Goal: Task Accomplishment & Management: Complete application form

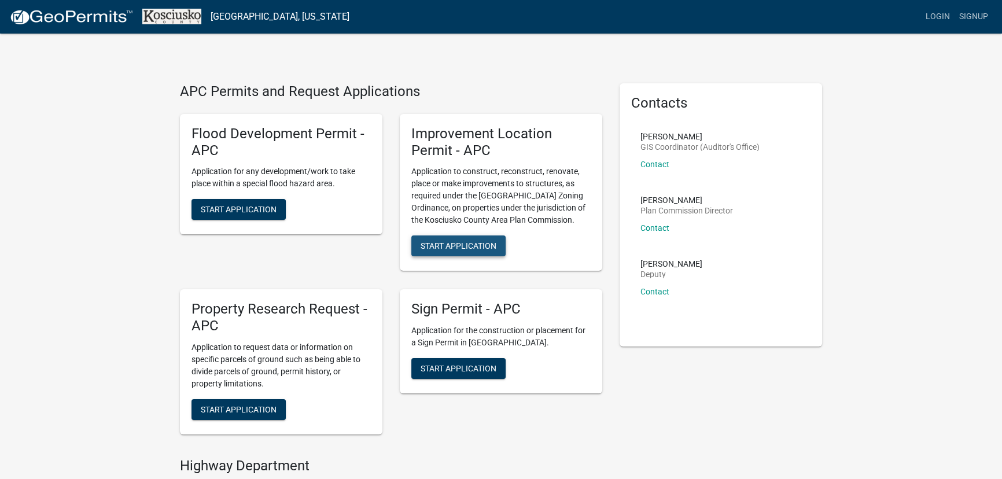
click at [454, 240] on button "Start Application" at bounding box center [458, 245] width 94 height 21
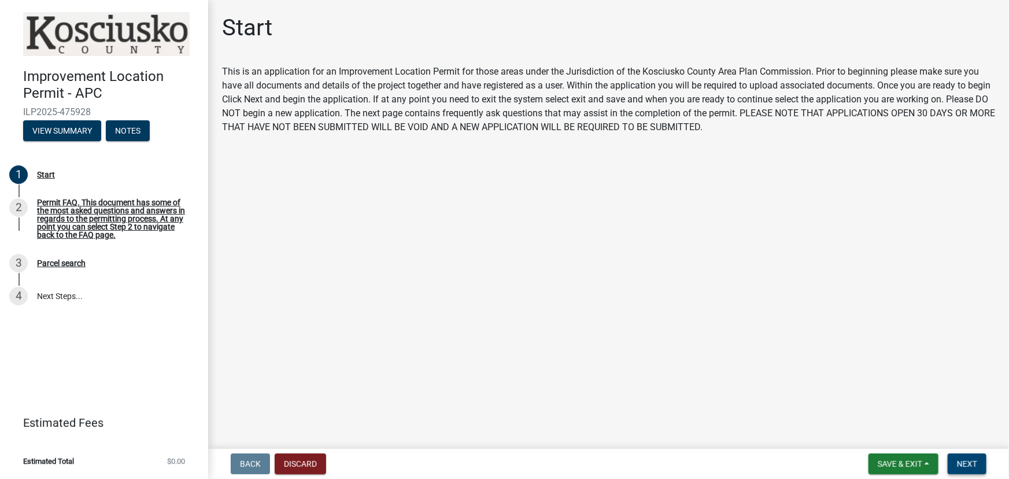
click at [968, 460] on span "Next" at bounding box center [967, 463] width 20 height 9
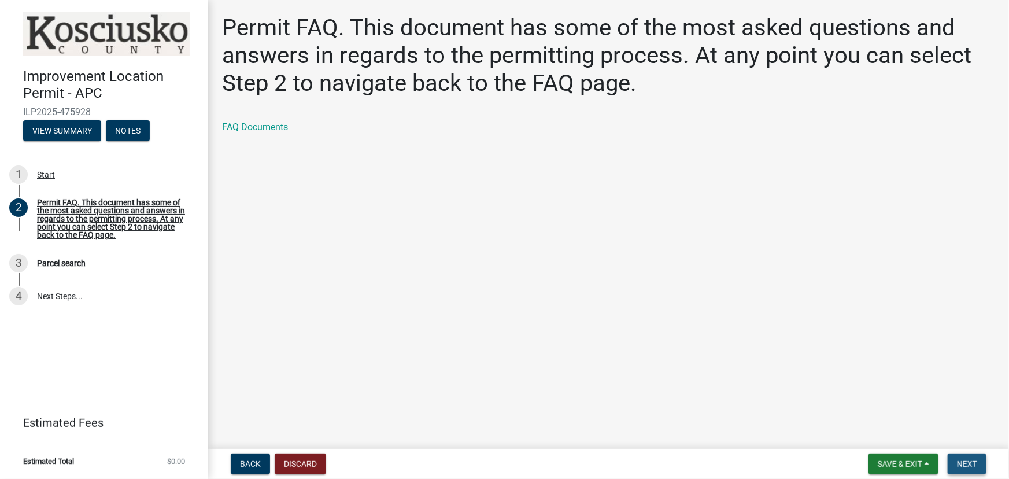
click at [965, 458] on button "Next" at bounding box center [967, 464] width 39 height 21
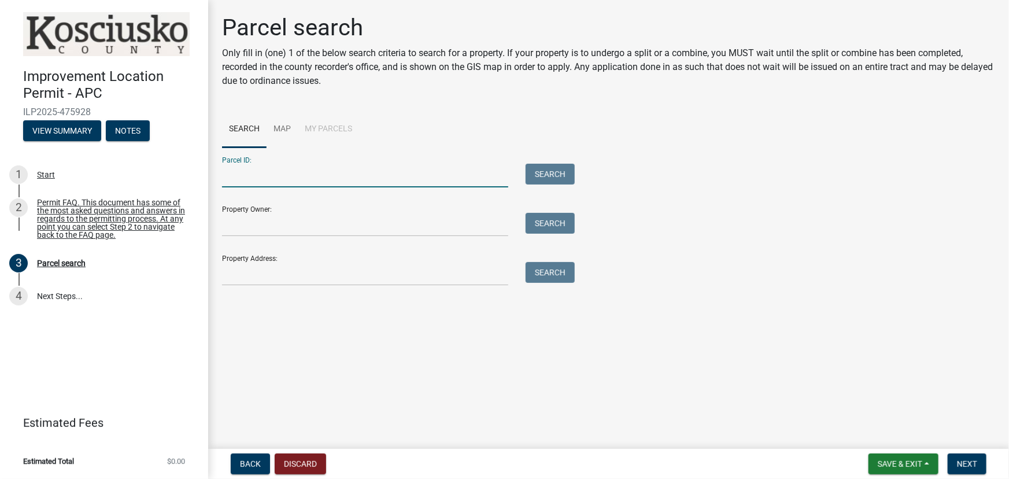
click at [229, 179] on input "Parcel ID:" at bounding box center [365, 176] width 286 height 24
type input "[PHONE_NUMBER]"
click at [539, 174] on button "Search" at bounding box center [550, 174] width 49 height 21
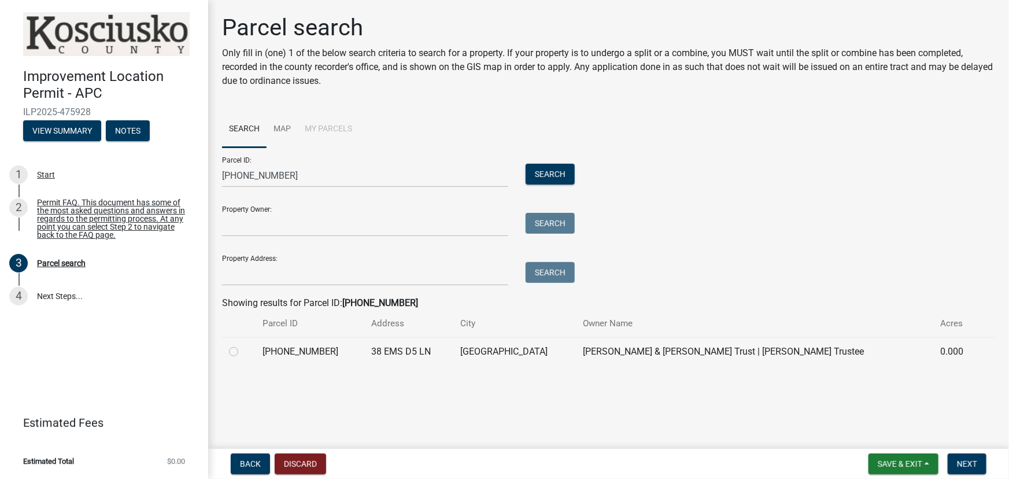
click at [243, 345] on label at bounding box center [243, 345] width 0 height 0
click at [243, 352] on input "radio" at bounding box center [247, 349] width 8 height 8
radio input "true"
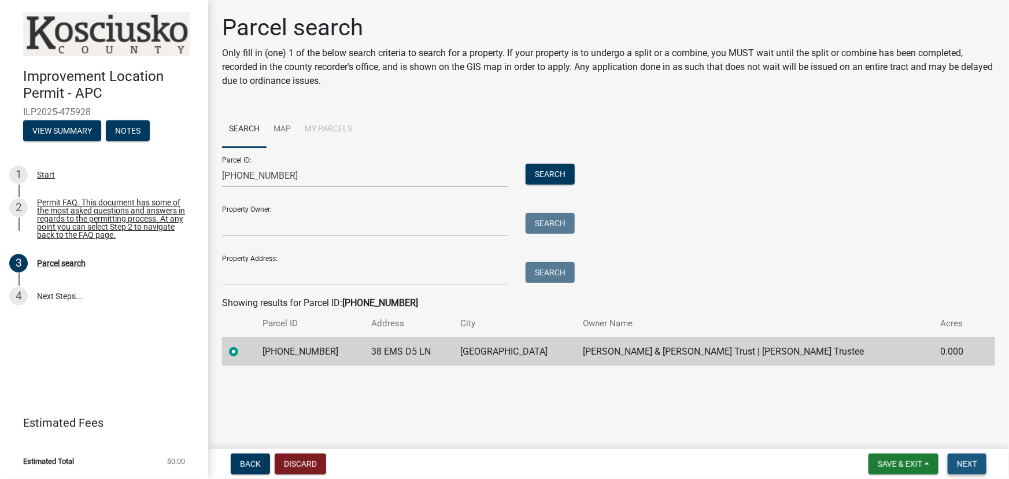
click at [970, 463] on span "Next" at bounding box center [967, 463] width 20 height 9
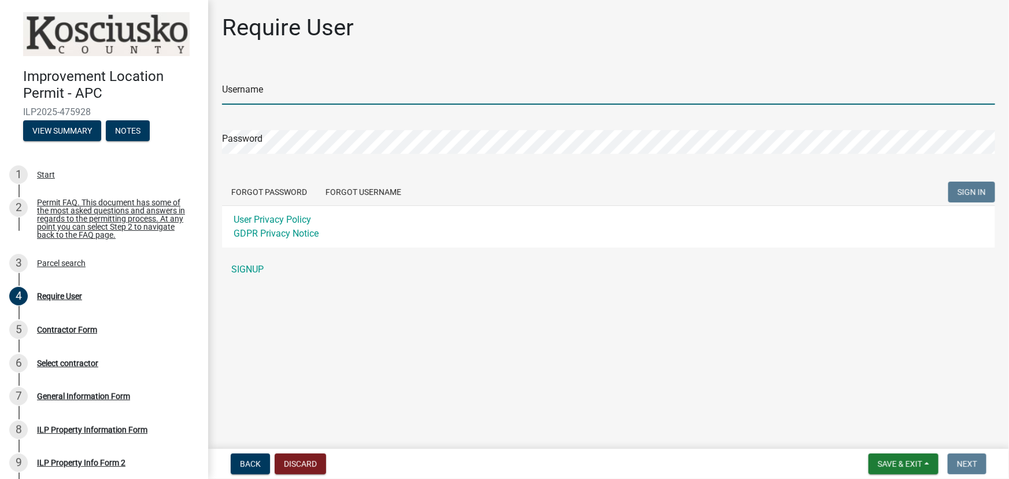
type input "lrebman"
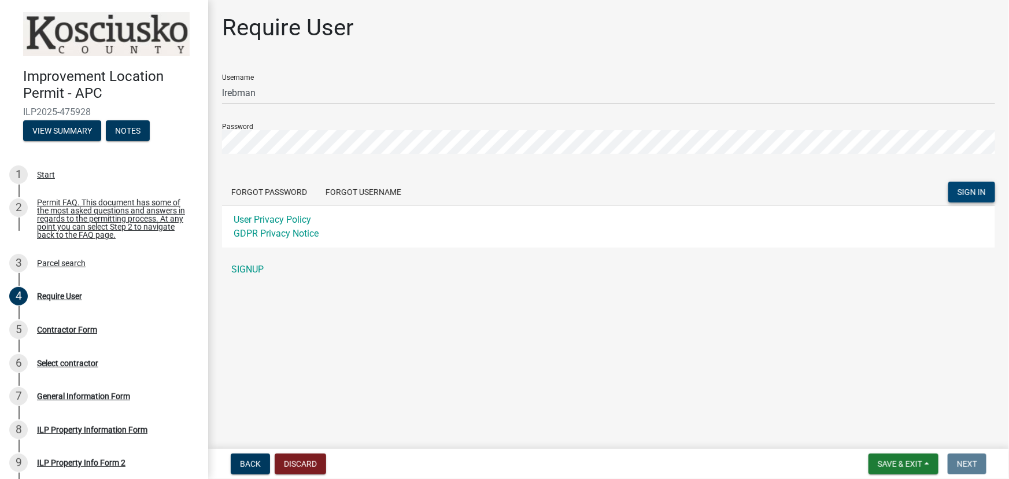
click at [972, 194] on span "SIGN IN" at bounding box center [972, 191] width 28 height 9
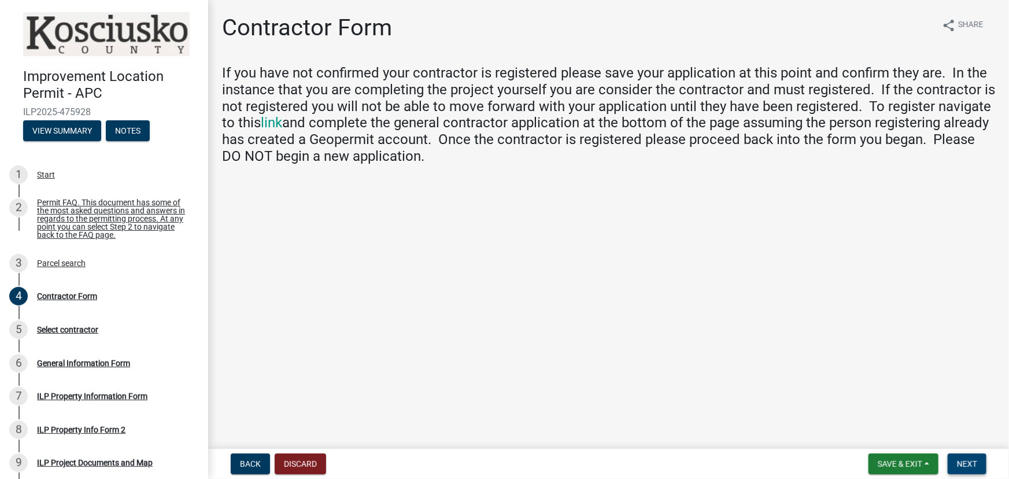
click at [967, 462] on span "Next" at bounding box center [967, 463] width 20 height 9
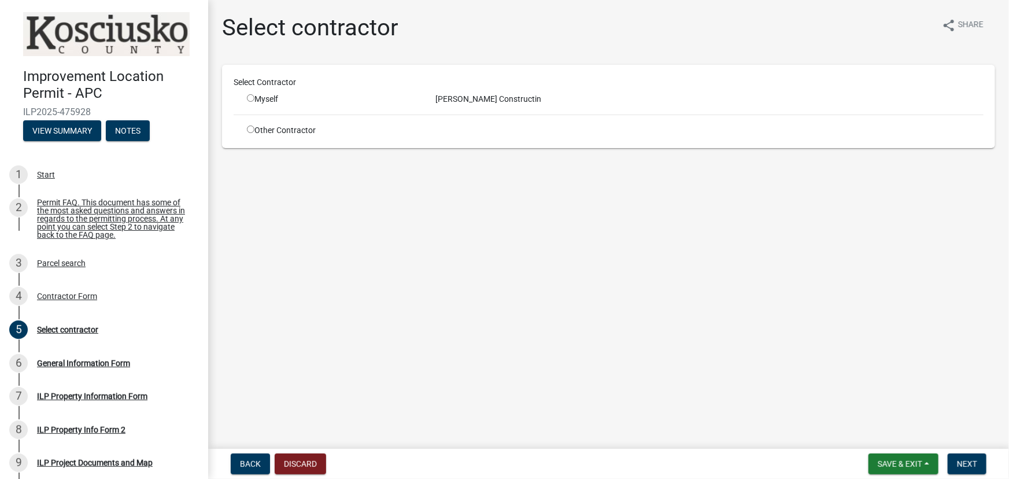
click at [252, 98] on input "radio" at bounding box center [251, 98] width 8 height 8
radio input "true"
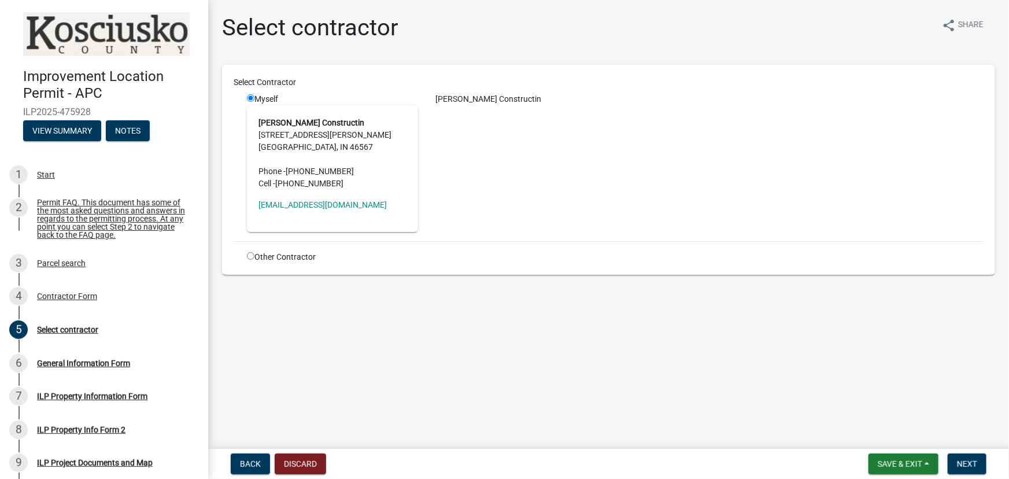
click at [292, 130] on address "[PERSON_NAME] Constructin [STREET_ADDRESS][PERSON_NAME] Phone - [PHONE_NUMBER] …" at bounding box center [333, 153] width 148 height 73
click at [968, 467] on span "Next" at bounding box center [967, 463] width 20 height 9
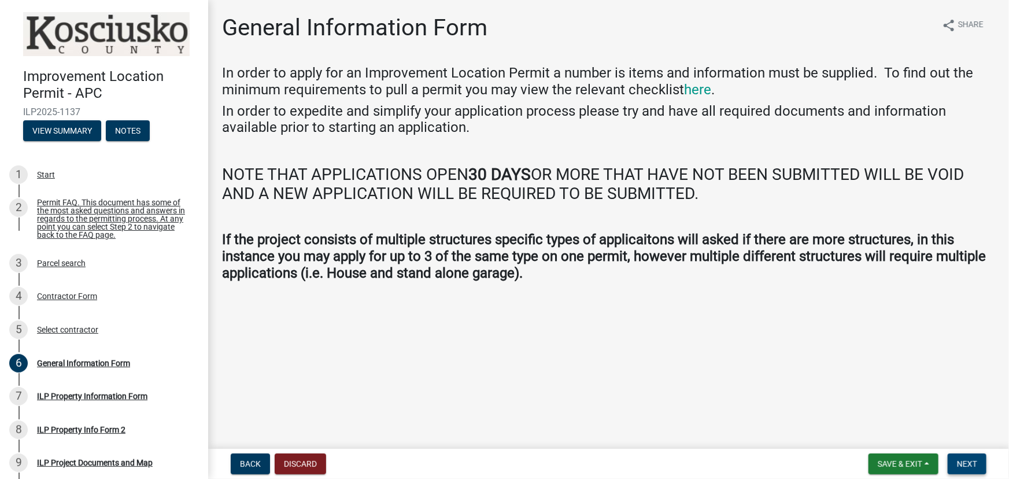
click at [970, 460] on span "Next" at bounding box center [967, 463] width 20 height 9
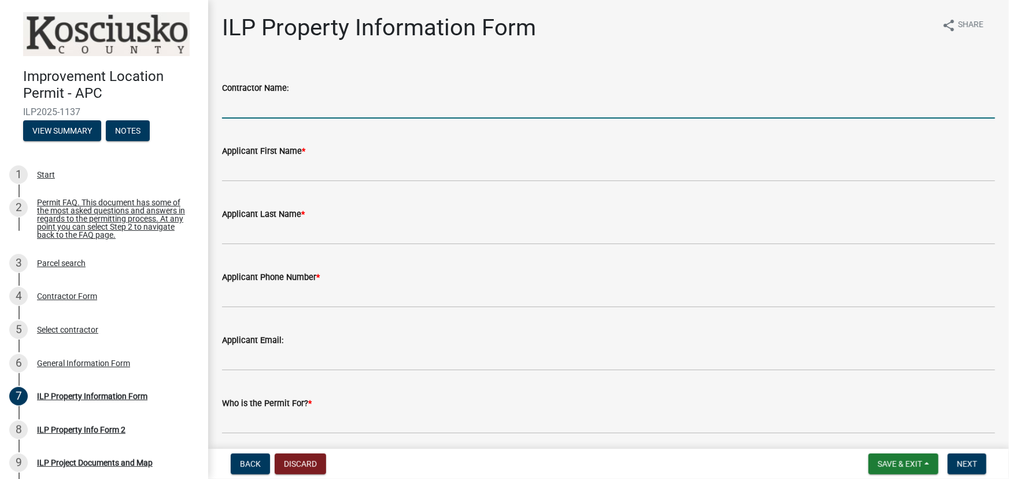
click at [263, 105] on input "Contractor Name:" at bounding box center [608, 107] width 773 height 24
type input "[PERSON_NAME] Construction"
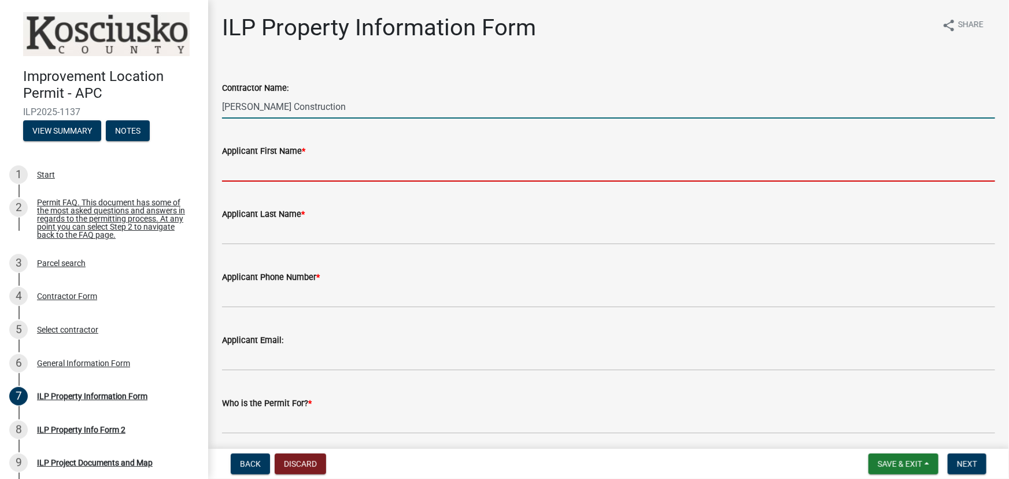
type input "[PERSON_NAME]"
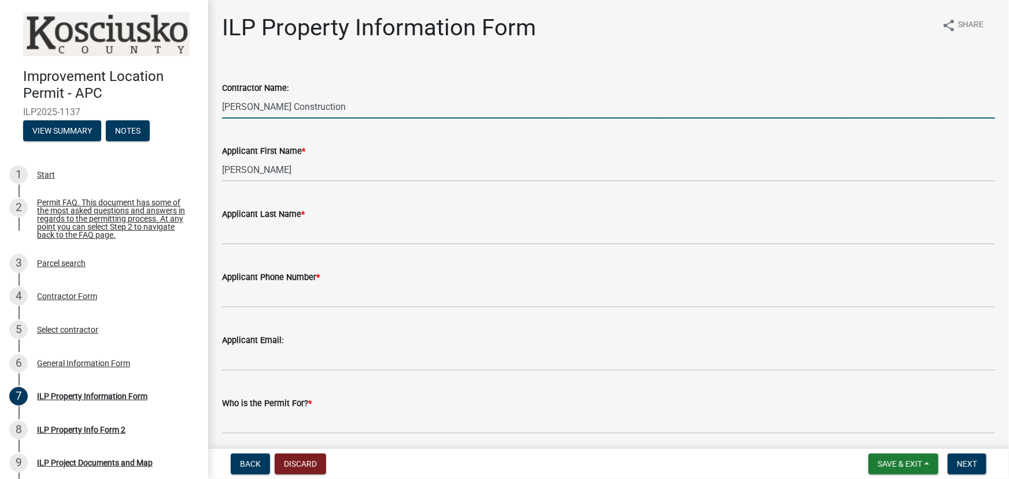
type input "[PERSON_NAME]"
type input "5744575417"
type input "[EMAIL_ADDRESS][DOMAIN_NAME]"
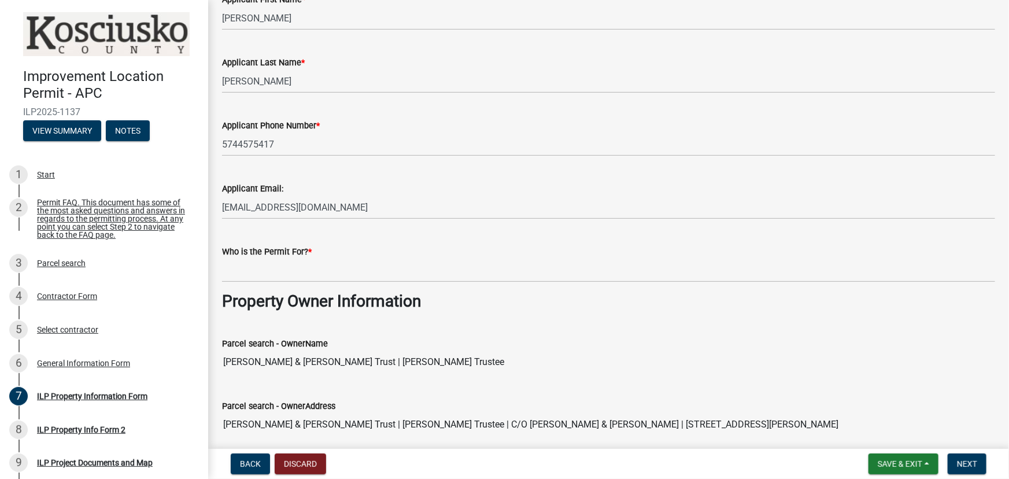
scroll to position [157, 0]
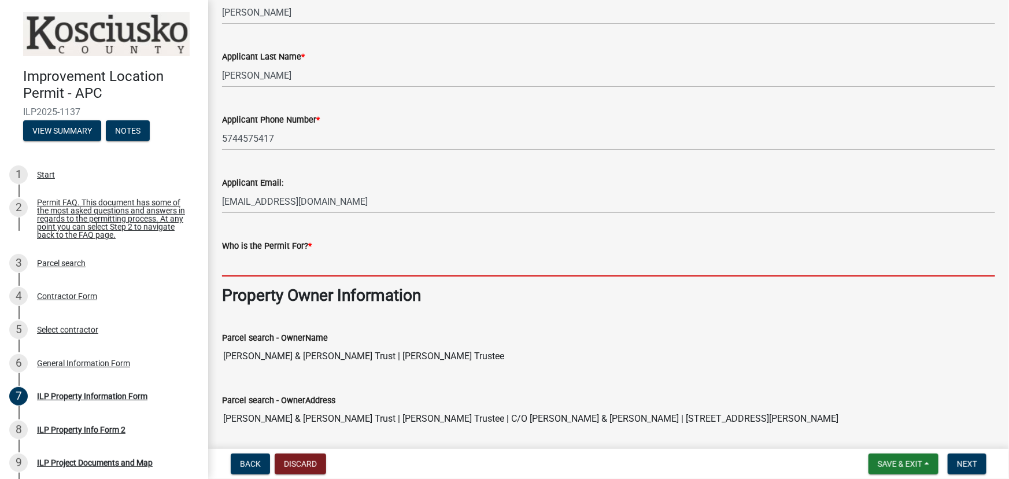
click at [251, 261] on input "Who is the Permit For? *" at bounding box center [608, 265] width 773 height 24
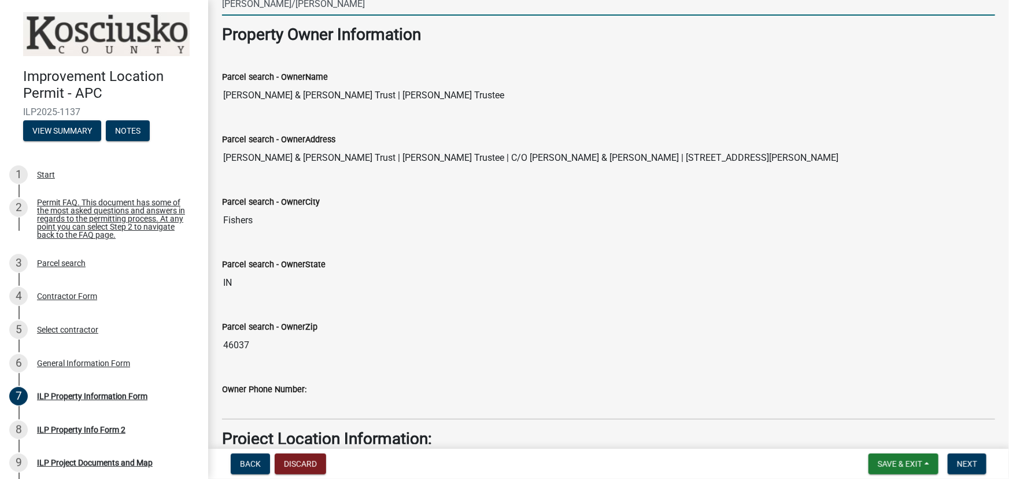
scroll to position [421, 0]
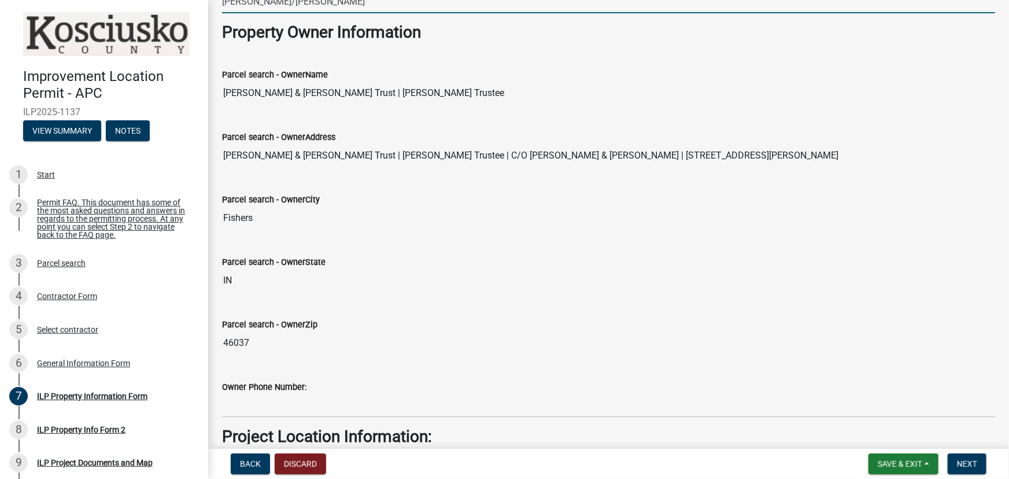
type input "[PERSON_NAME]/[PERSON_NAME]"
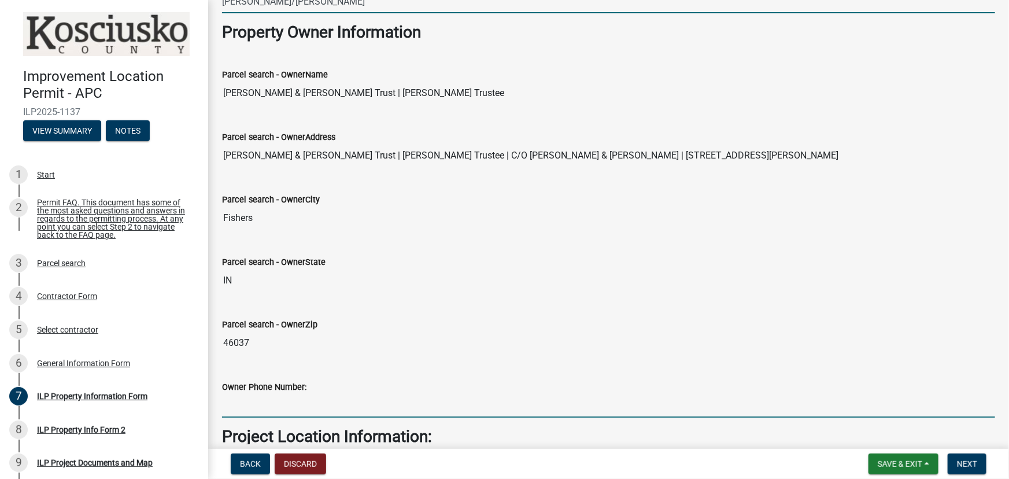
click at [232, 404] on input "Owner Phone Number:" at bounding box center [608, 406] width 773 height 24
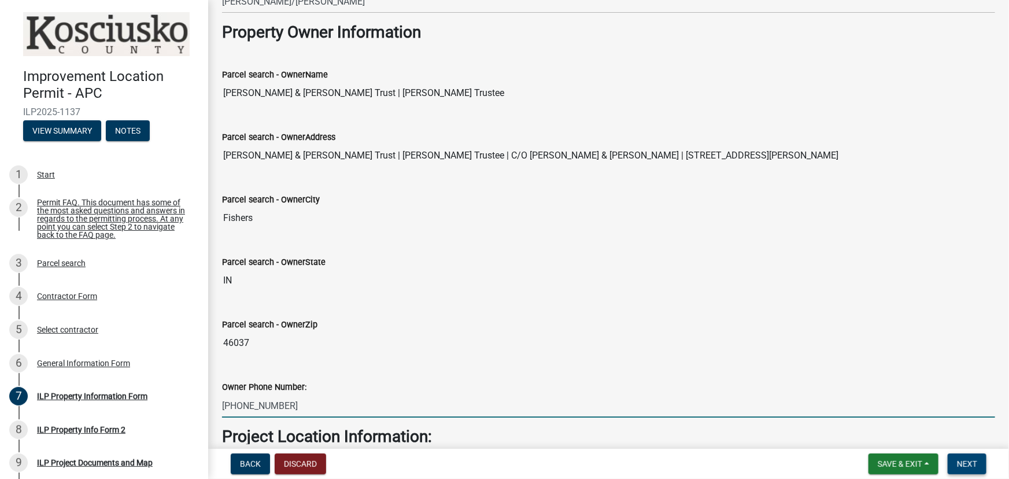
type input "[PHONE_NUMBER]"
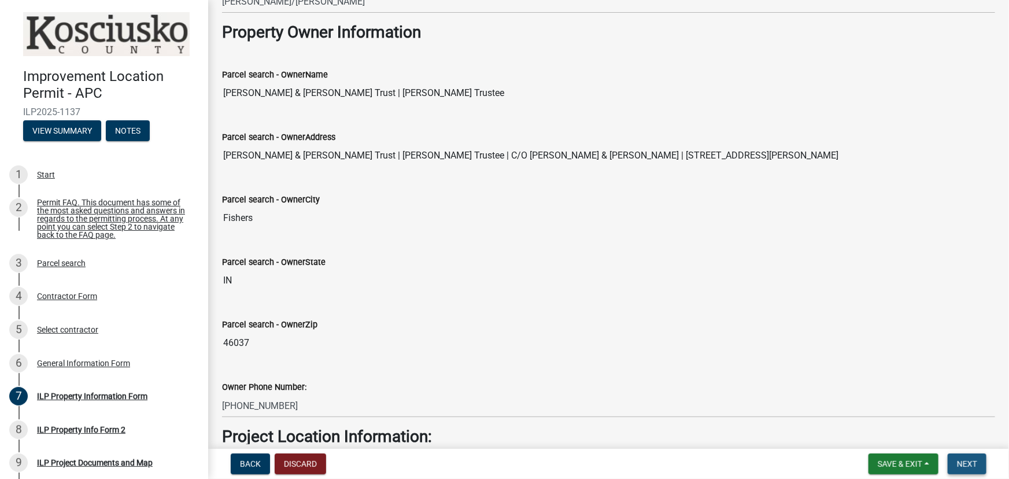
click at [963, 463] on span "Next" at bounding box center [967, 463] width 20 height 9
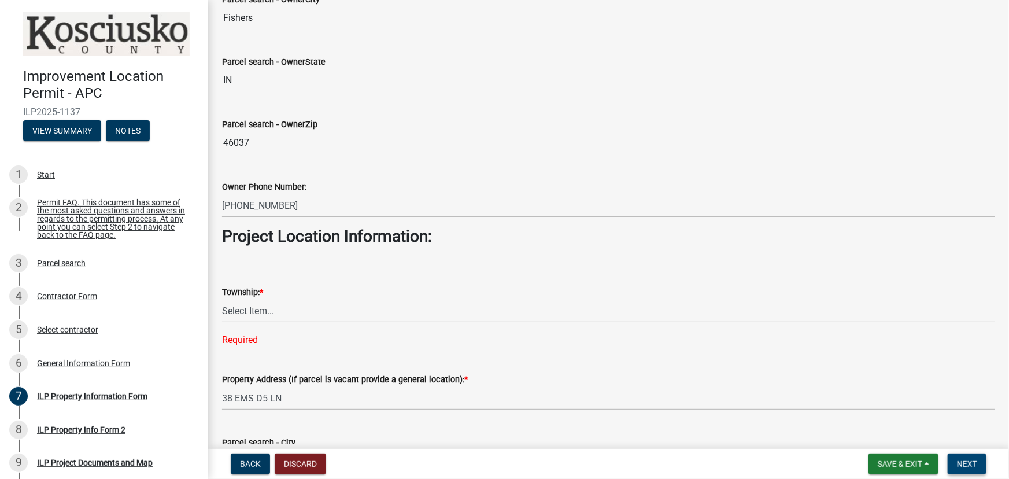
scroll to position [631, 0]
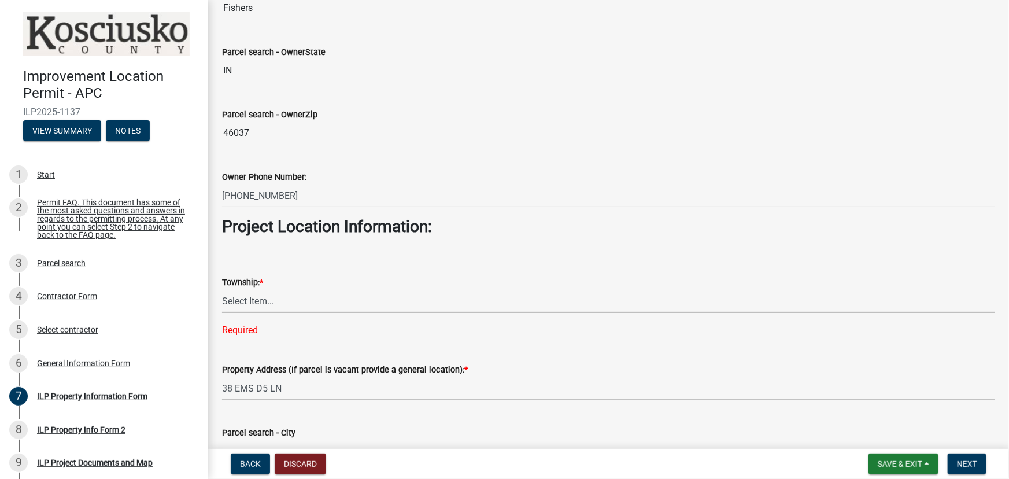
click at [237, 301] on select "Select Item... [PERSON_NAME] - Elkhart Co Clay Etna [GEOGRAPHIC_DATA][PERSON_NA…" at bounding box center [608, 301] width 773 height 24
click at [222, 289] on select "Select Item... [PERSON_NAME] - Elkhart Co Clay Etna [GEOGRAPHIC_DATA][PERSON_NA…" at bounding box center [608, 301] width 773 height 24
select select "43c67e15-aa71-4662-a612-5084d59379d6"
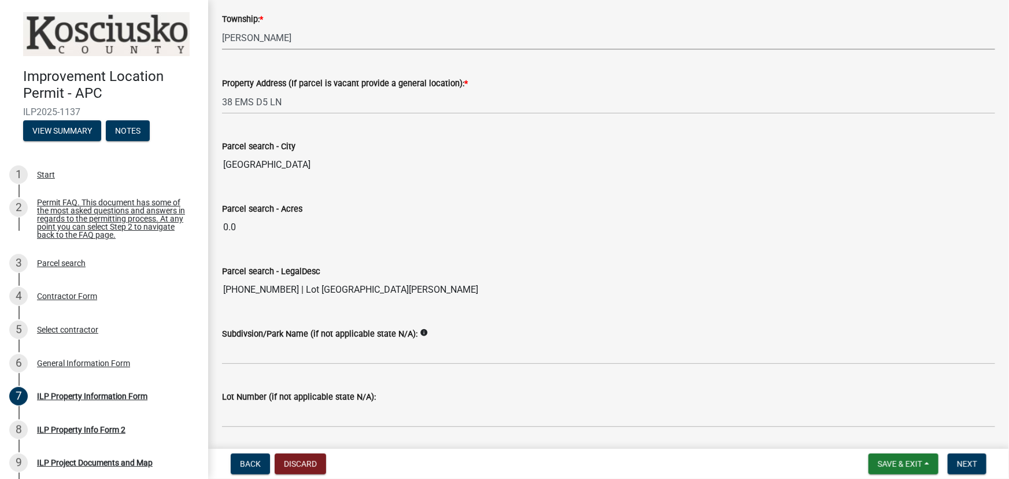
scroll to position [930, 0]
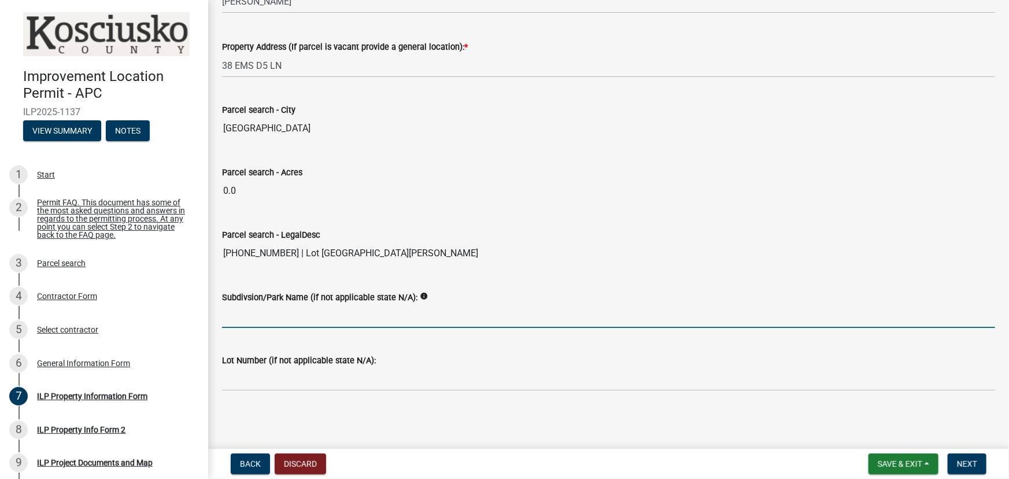
click at [250, 310] on input "Subdivsion/Park Name (if not applicable state N/A):" at bounding box center [608, 316] width 773 height 24
type input "N/A"
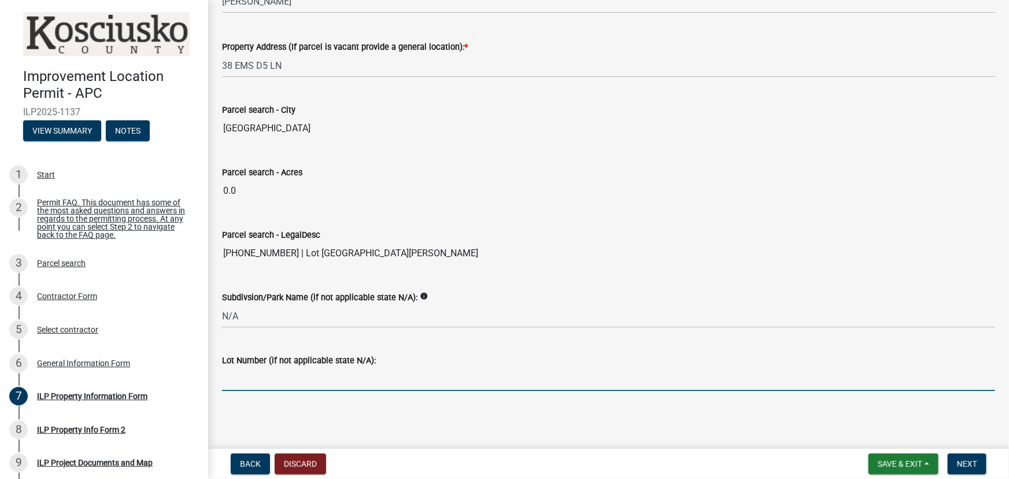
click at [276, 381] on input "Lot Number (if not applicable state N/A):" at bounding box center [608, 379] width 773 height 24
type input "n/A"
click at [968, 463] on span "Next" at bounding box center [967, 463] width 20 height 9
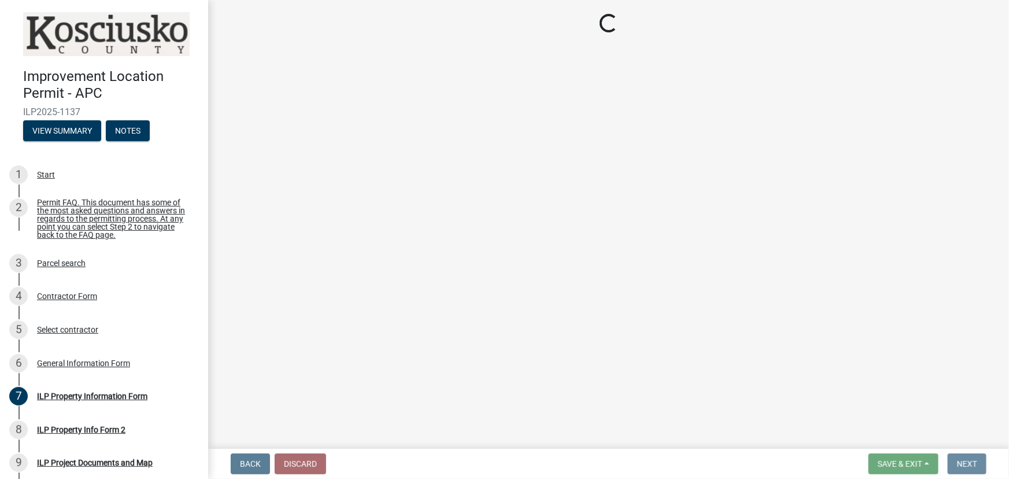
scroll to position [0, 0]
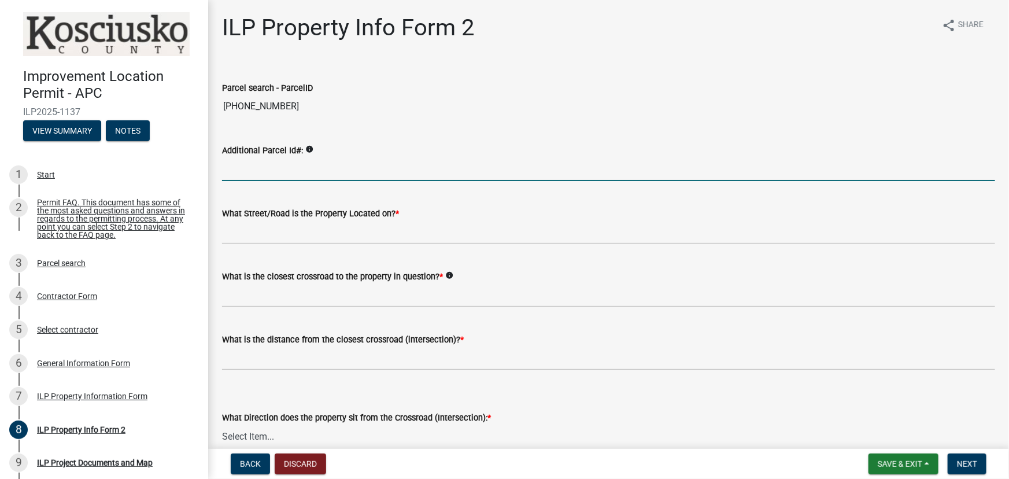
click at [263, 172] on input "Additional Parcel Id#:" at bounding box center [608, 169] width 773 height 24
type input "[PHONE_NUMBER]"
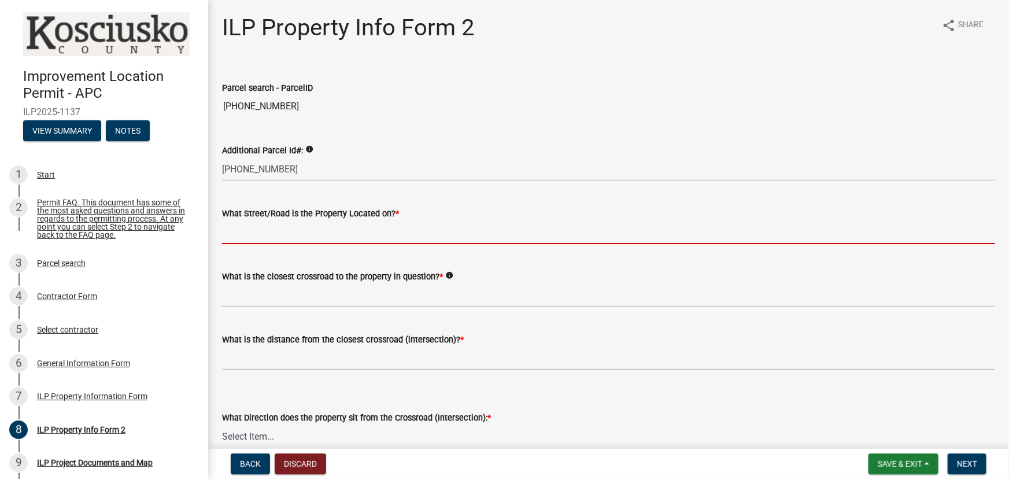
click at [264, 231] on input "What Street/Road is the Property Located on? *" at bounding box center [608, 232] width 773 height 24
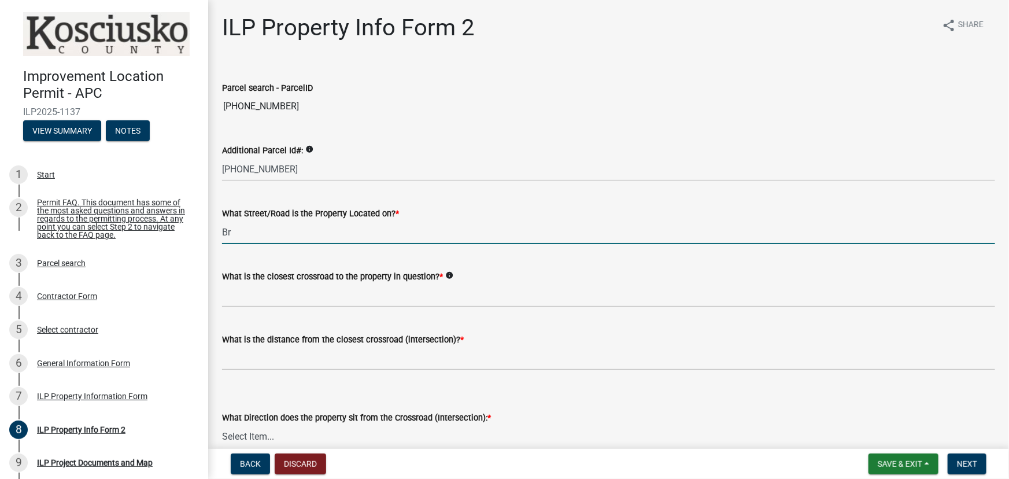
type input "B"
drag, startPoint x: 257, startPoint y: 229, endPoint x: 213, endPoint y: 233, distance: 44.7
click at [213, 233] on div "What Street/Road is the Property Located on? * 38 EMS" at bounding box center [608, 217] width 791 height 54
type input "D5"
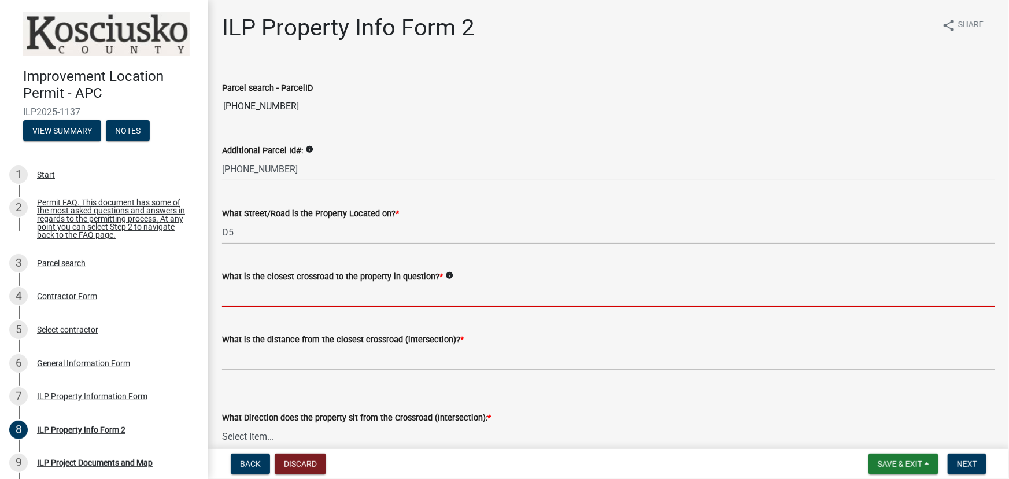
click at [239, 294] on input "What is the closest crossroad to the property in question? *" at bounding box center [608, 295] width 773 height 24
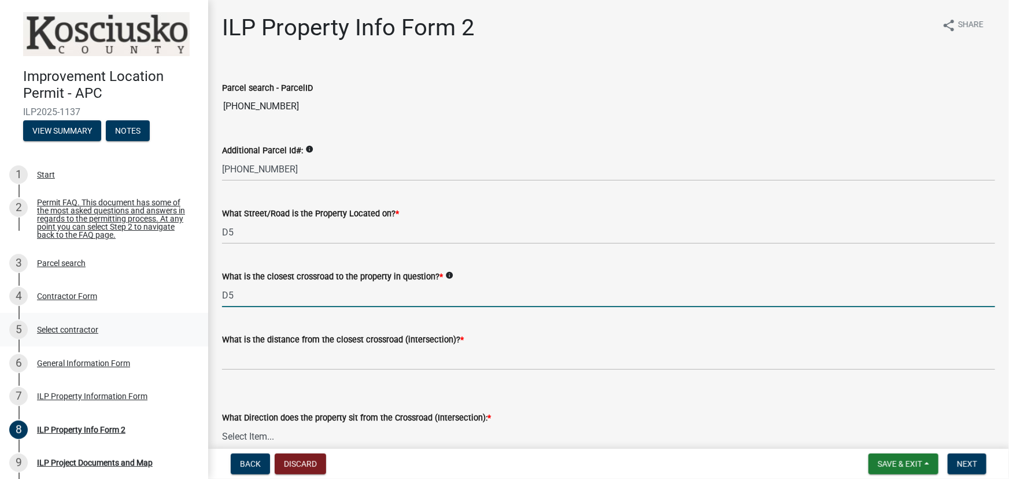
type input "D5"
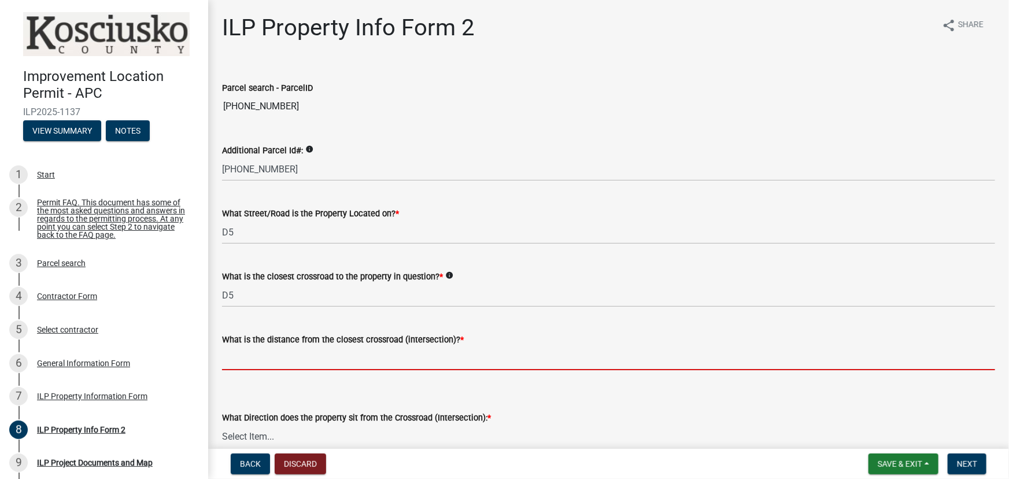
click at [233, 362] on input "text" at bounding box center [608, 358] width 773 height 24
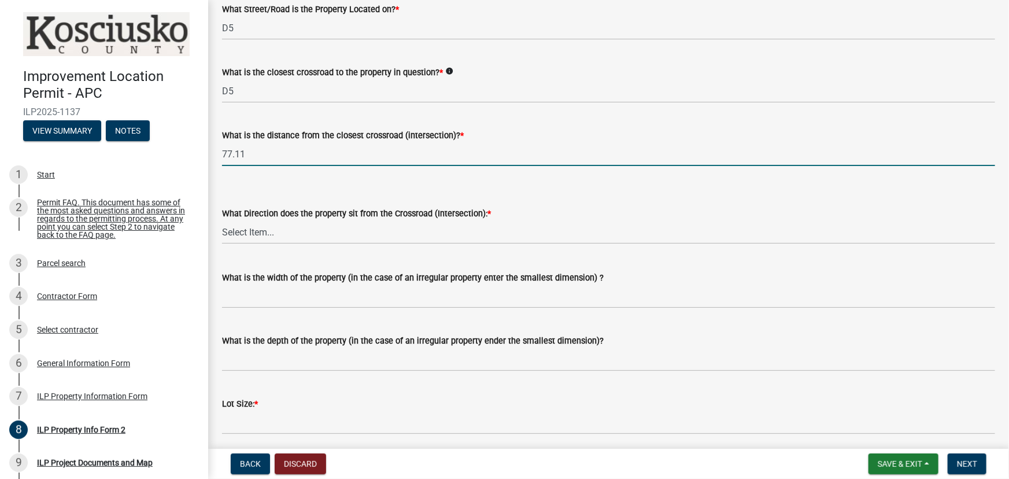
scroll to position [210, 0]
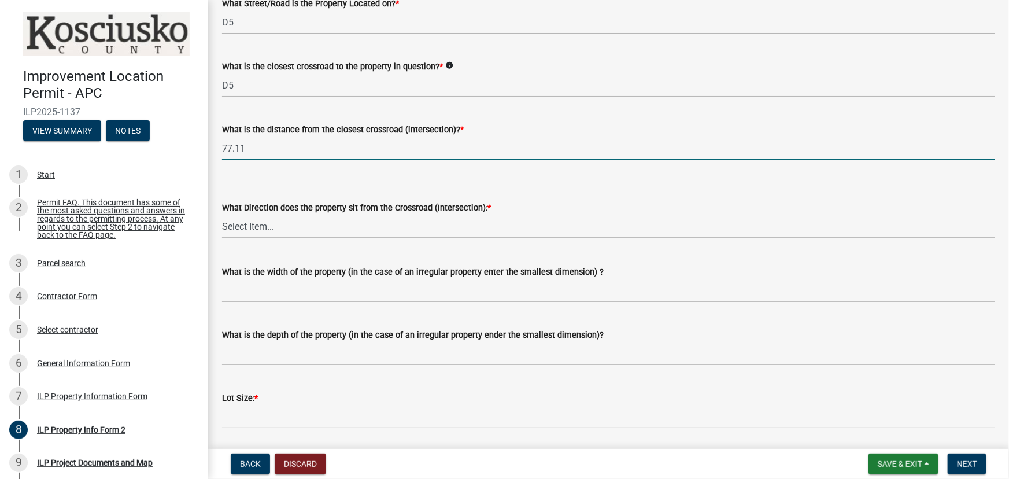
type input "77.11"
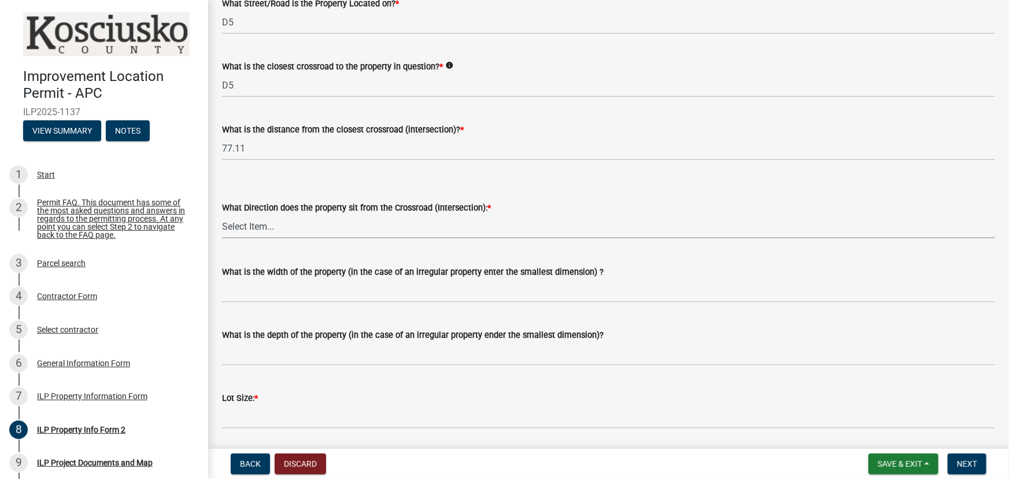
click at [228, 228] on select "Select Item... N NE NW S SE SW E W" at bounding box center [608, 227] width 773 height 24
click at [222, 215] on select "Select Item... N NE NW S SE SW E W" at bounding box center [608, 227] width 773 height 24
select select "7b11be74-d7bb-4878-8b50-4ecdc0000cbf"
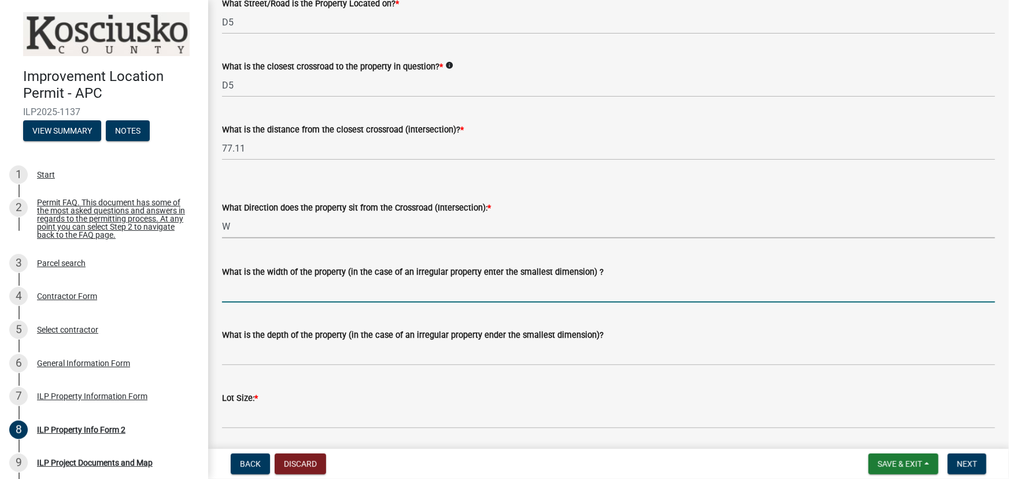
click at [231, 289] on input "What is the width of the property (in the case of an irregular property enter t…" at bounding box center [608, 291] width 773 height 24
type input "48.96"
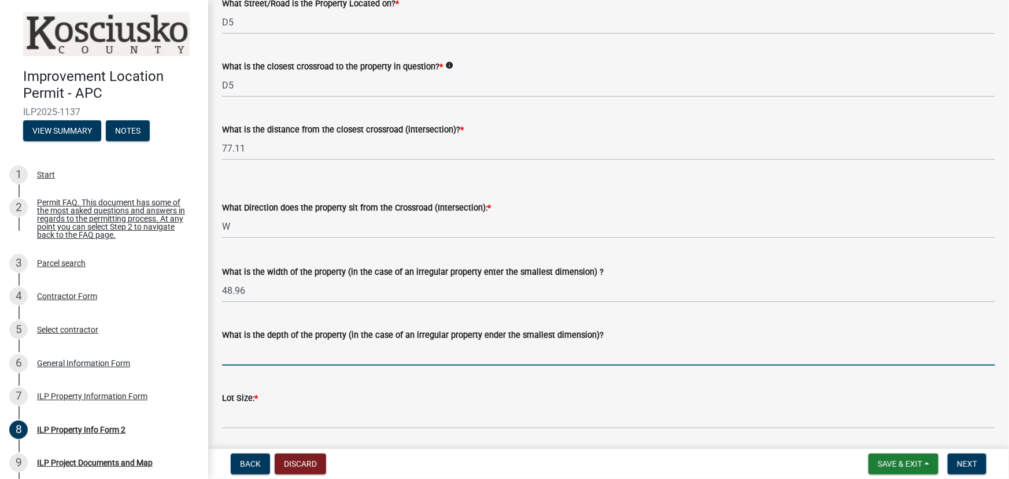
click at [225, 359] on input "What is the depth of the property (in the case of an irregular property ender t…" at bounding box center [608, 354] width 773 height 24
click at [231, 356] on input "What is the depth of the property (in the case of an irregular property ender t…" at bounding box center [608, 354] width 773 height 24
type input "126"
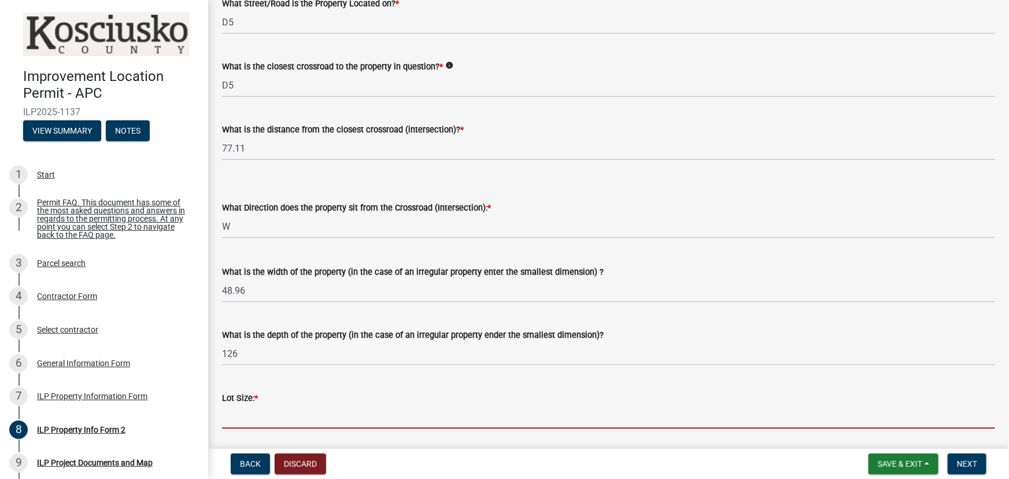
click at [224, 422] on input "text" at bounding box center [608, 417] width 773 height 24
click at [246, 416] on input "text" at bounding box center [608, 417] width 773 height 24
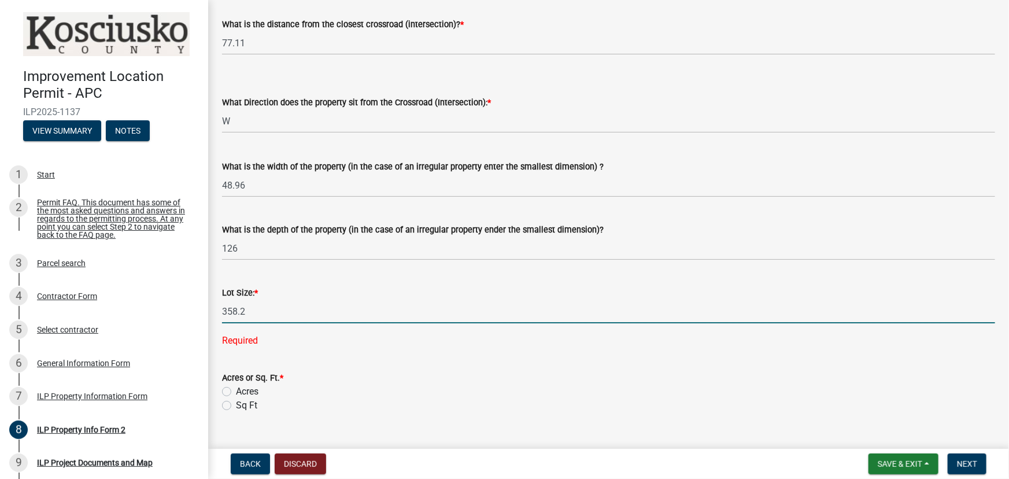
scroll to position [368, 0]
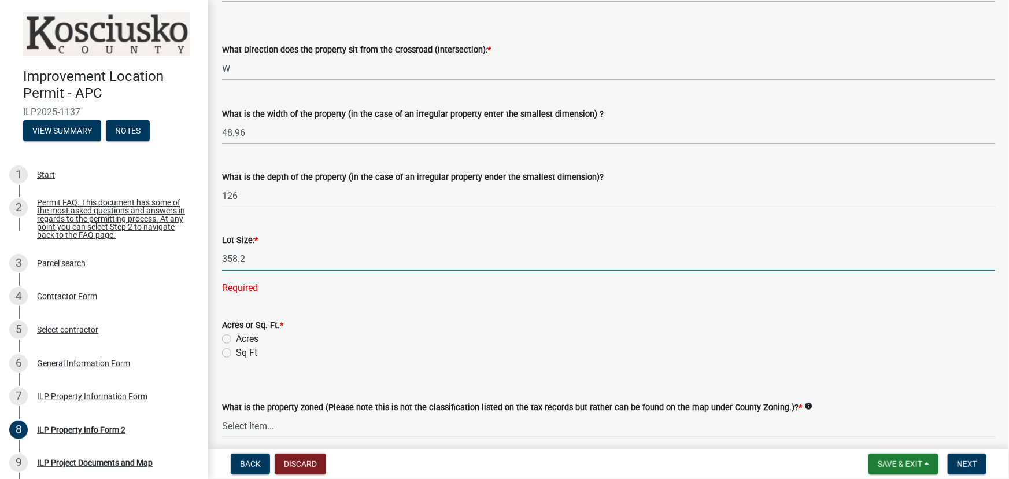
type input "358.2"
click at [227, 353] on wm-data-entity-input-list "Parcel search - ParcelID [PHONE_NUMBER] Additional Parcel Id#: info 027-723006-…" at bounding box center [608, 119] width 773 height 845
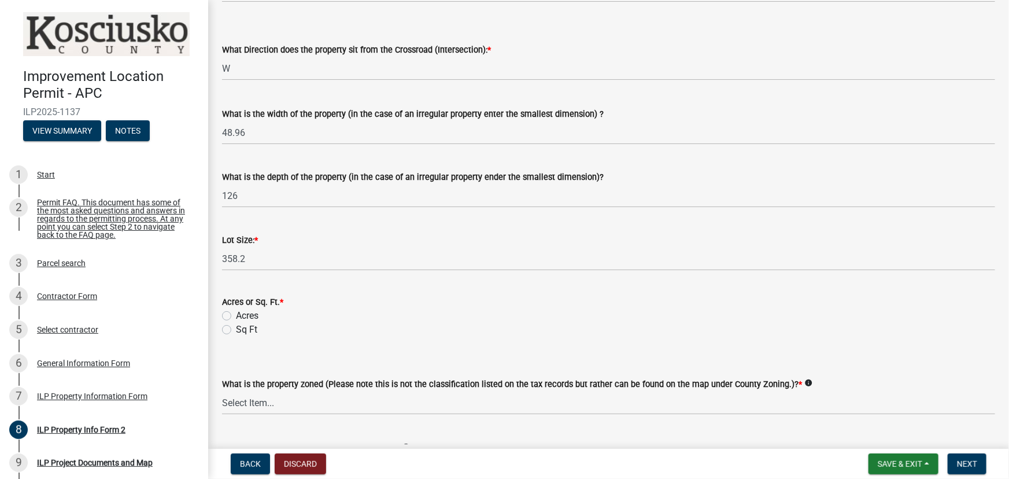
click at [236, 330] on label "Sq Ft" at bounding box center [246, 330] width 21 height 14
click at [236, 330] on input "Sq Ft" at bounding box center [240, 327] width 8 height 8
radio input "true"
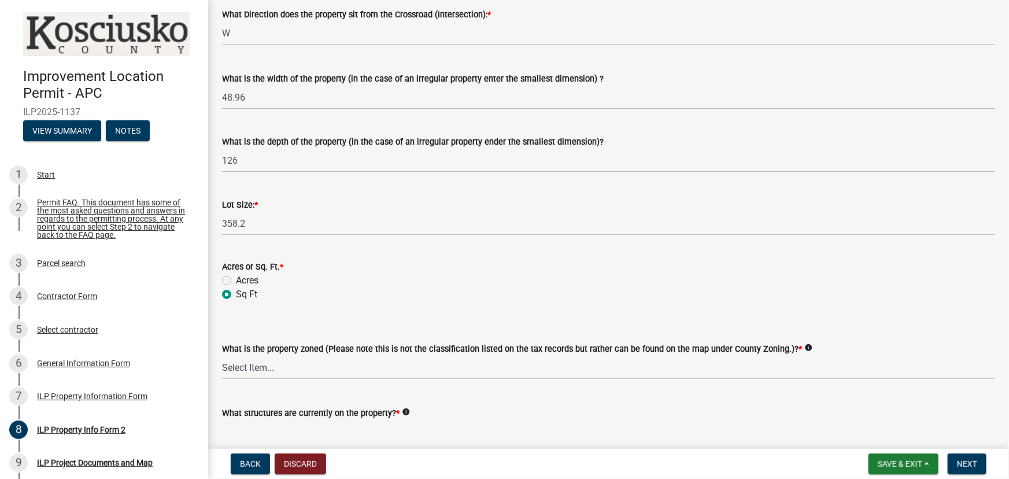
scroll to position [421, 0]
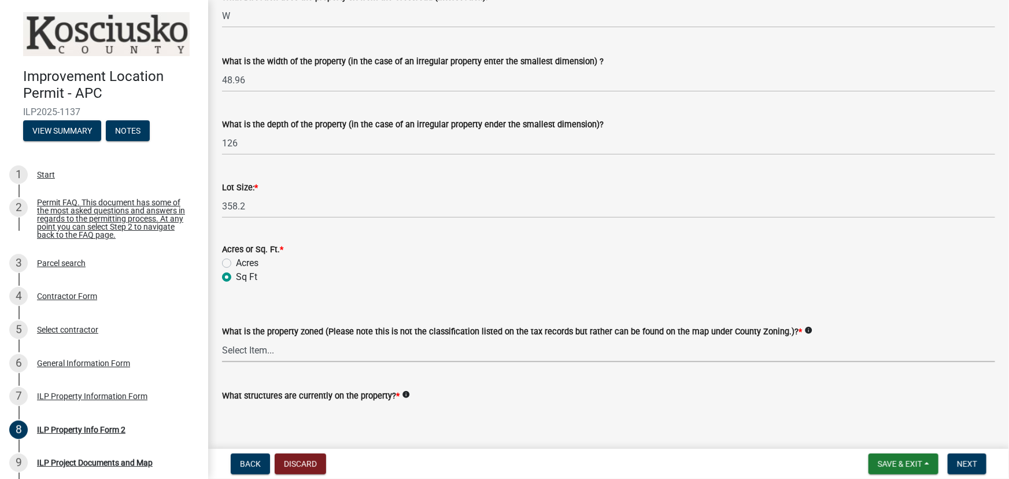
click at [251, 356] on select "Select Item... Agricultural Agricultural 2 Commercial Environmental Industrial …" at bounding box center [608, 350] width 773 height 24
click at [222, 338] on select "Select Item... Agricultural Agricultural 2 Commercial Environmental Industrial …" at bounding box center [608, 350] width 773 height 24
select select "1146270b-2111-4e23-bf7f-74ce85cf7041"
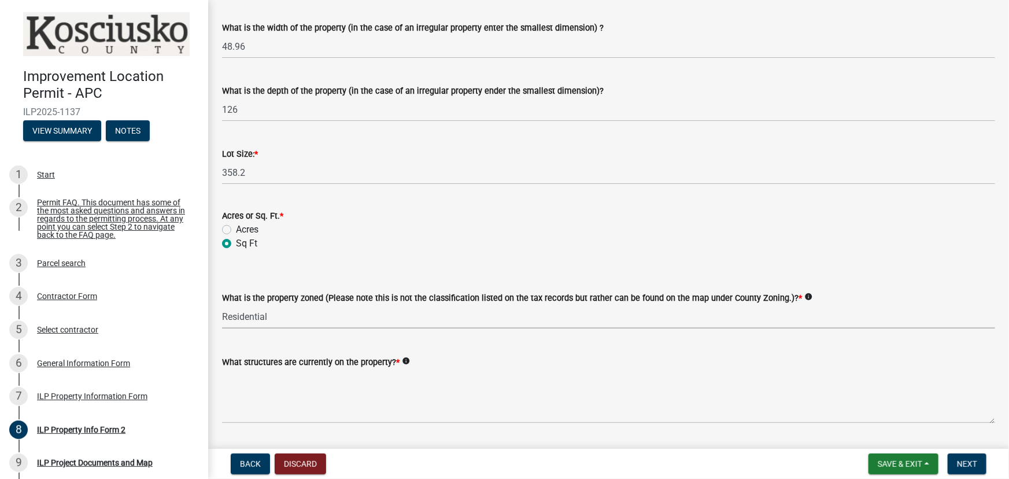
scroll to position [486, 0]
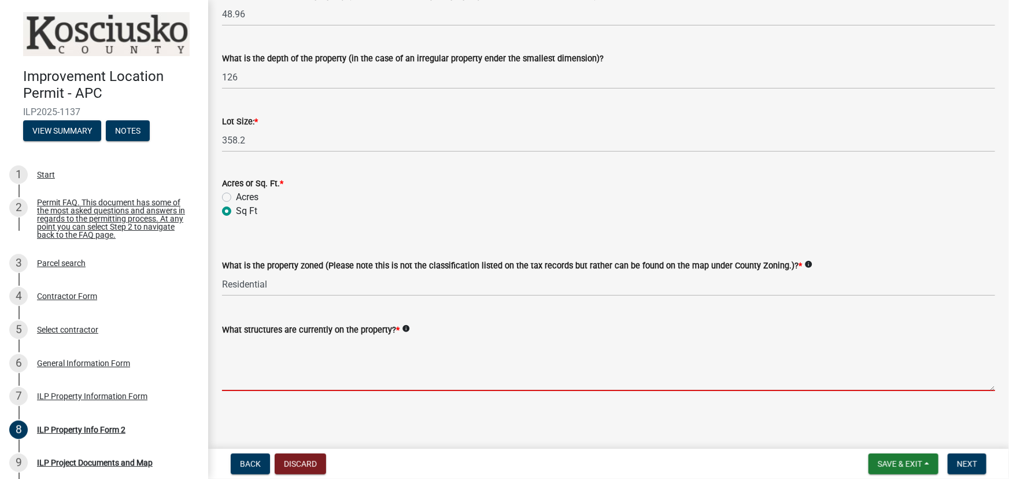
click at [232, 341] on textarea "What structures are currently on the property? *" at bounding box center [608, 364] width 773 height 54
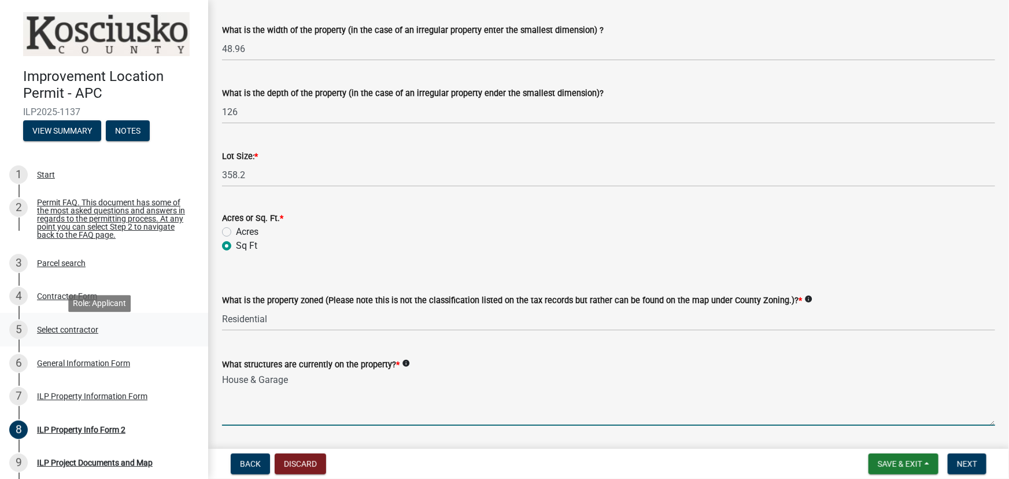
scroll to position [434, 0]
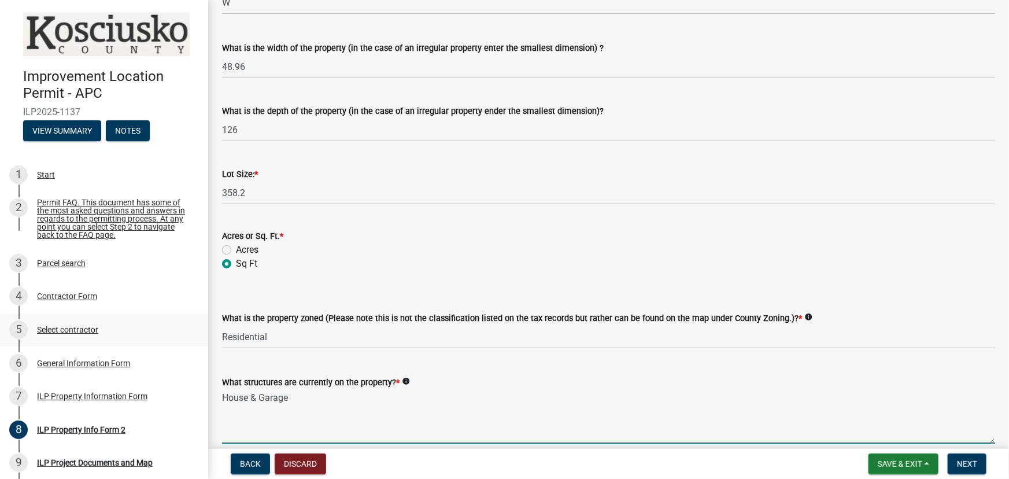
type textarea "House & Garage"
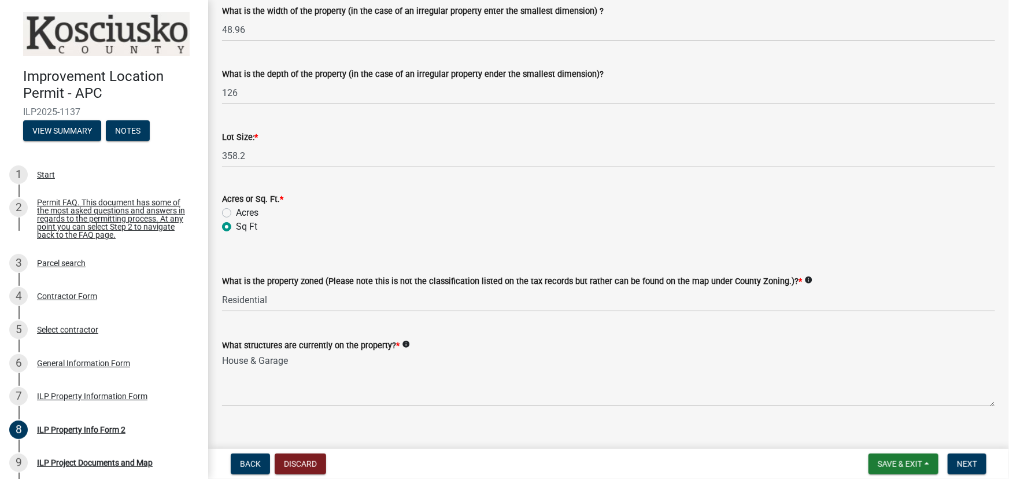
scroll to position [486, 0]
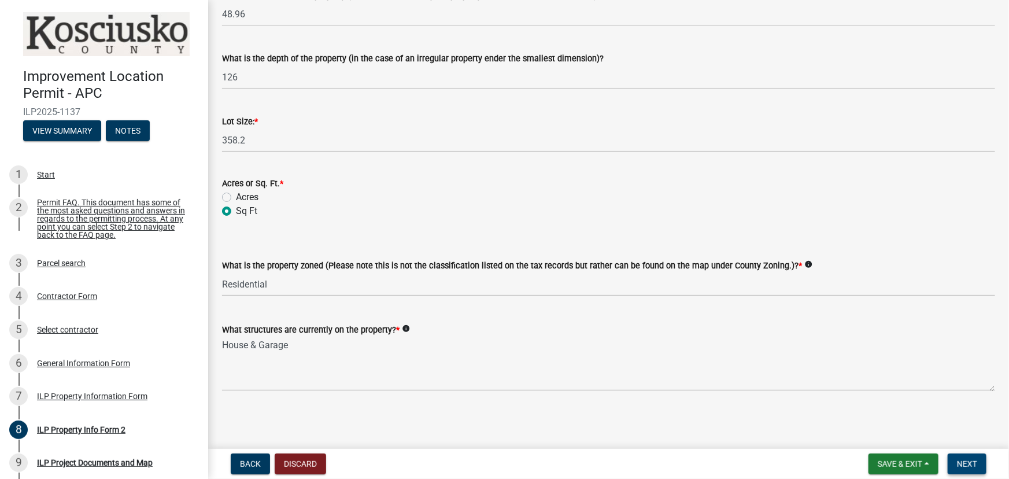
click at [972, 466] on span "Next" at bounding box center [967, 463] width 20 height 9
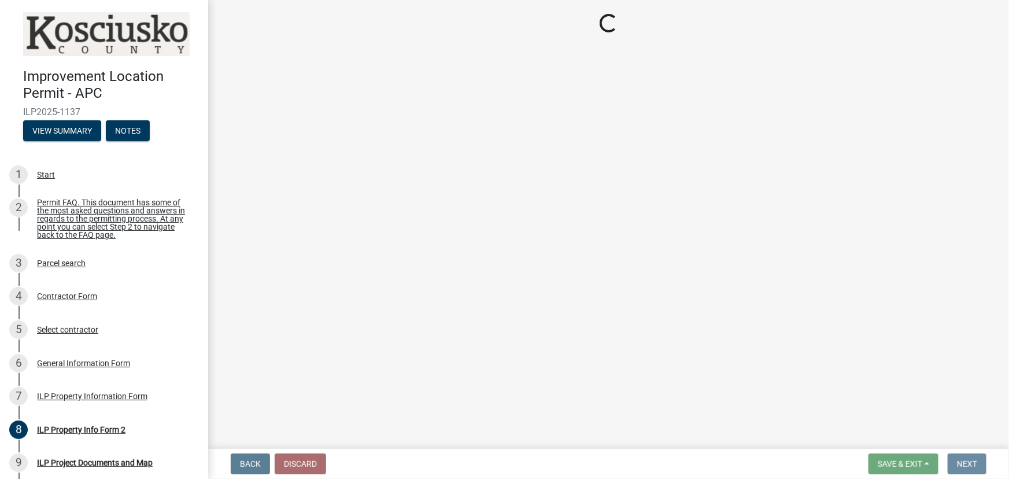
scroll to position [0, 0]
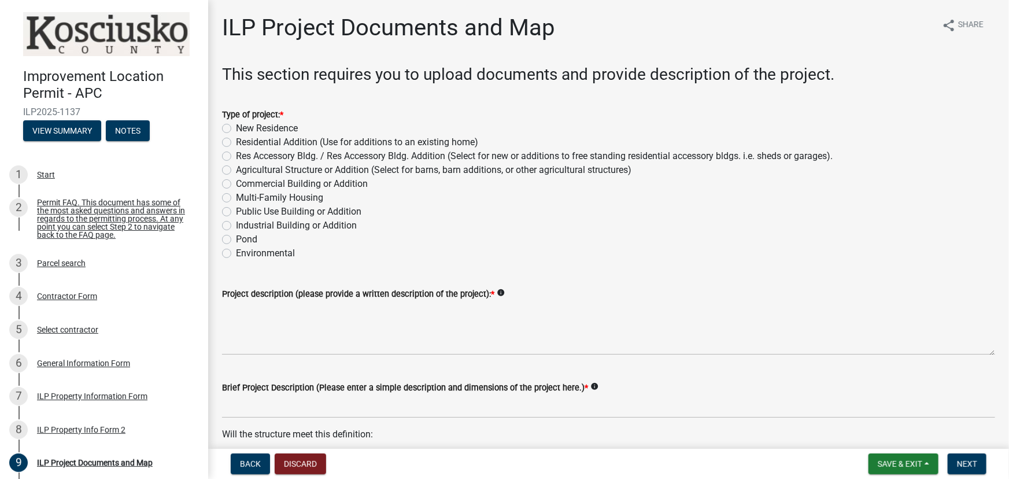
click at [236, 141] on label "Residential Addition (Use for additions to an existing home)" at bounding box center [357, 142] width 242 height 14
click at [236, 141] on input "Residential Addition (Use for additions to an existing home)" at bounding box center [240, 139] width 8 height 8
radio input "true"
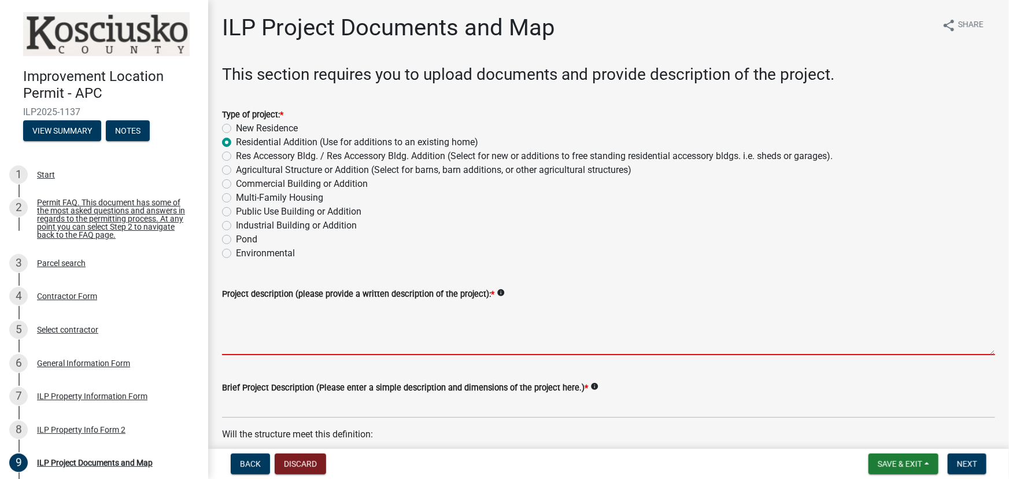
click at [225, 304] on textarea "Project description (please provide a written description of the project): *" at bounding box center [608, 328] width 773 height 54
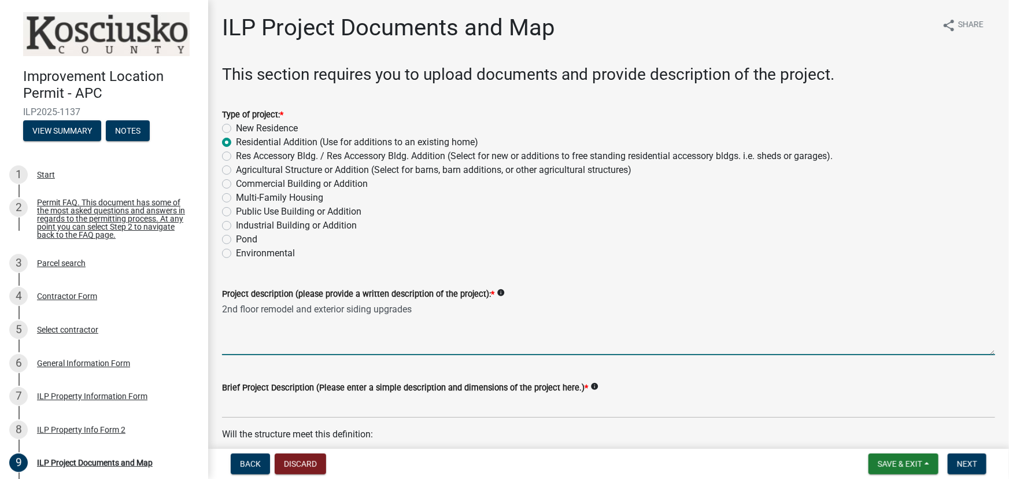
type textarea "2nd floor remodel and exterior siding upgrades"
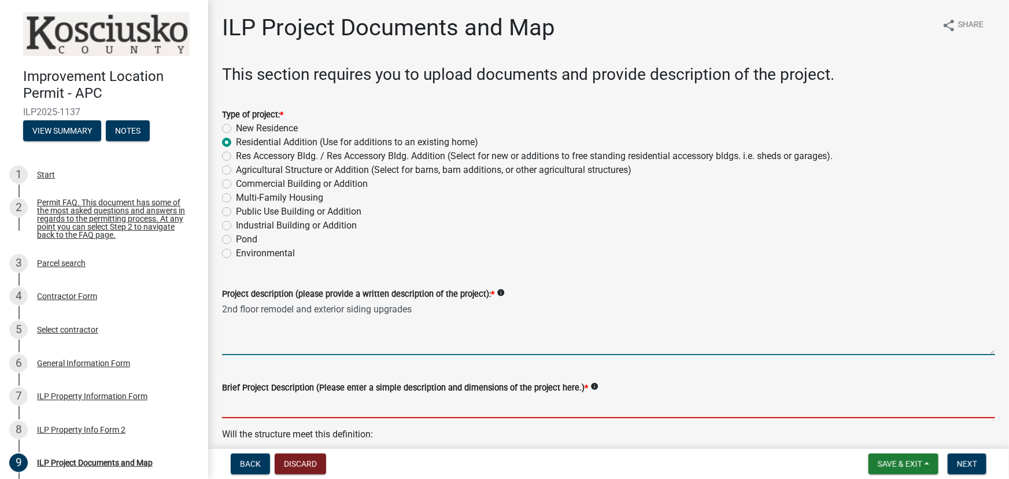
click at [237, 403] on input "Brief Project Description (Please enter a simple description and dimensions of …" at bounding box center [608, 407] width 773 height 24
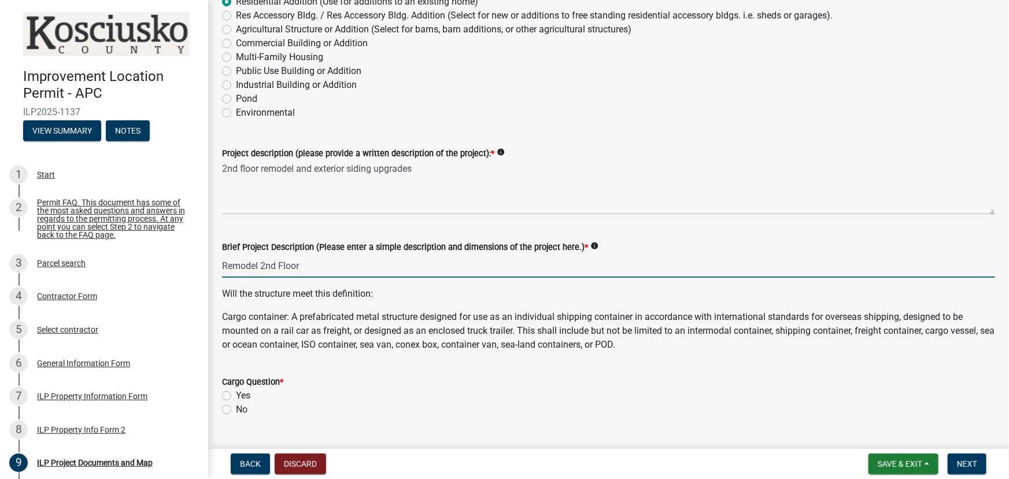
scroll to position [157, 0]
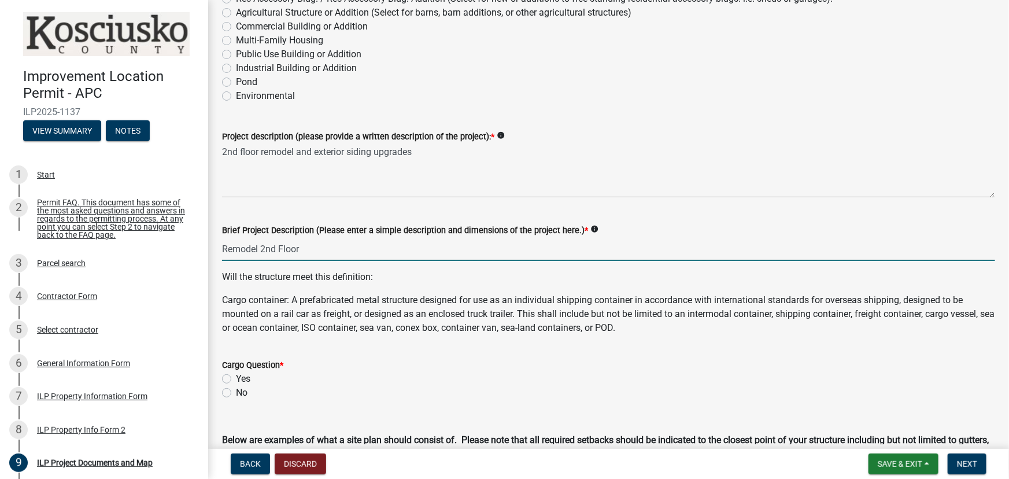
type input "Remodel 2nd Floor"
click at [236, 390] on label "No" at bounding box center [242, 393] width 12 height 14
click at [236, 390] on input "No" at bounding box center [240, 390] width 8 height 8
radio input "true"
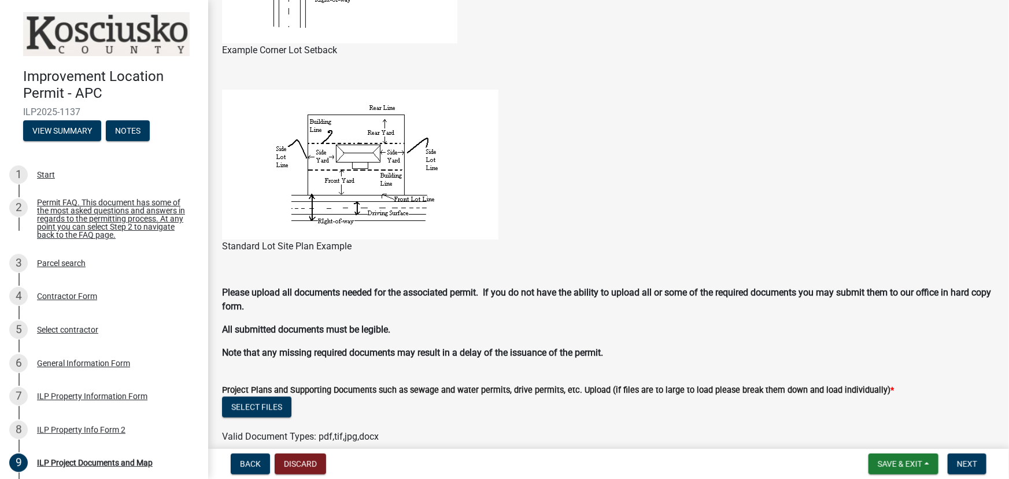
scroll to position [821, 0]
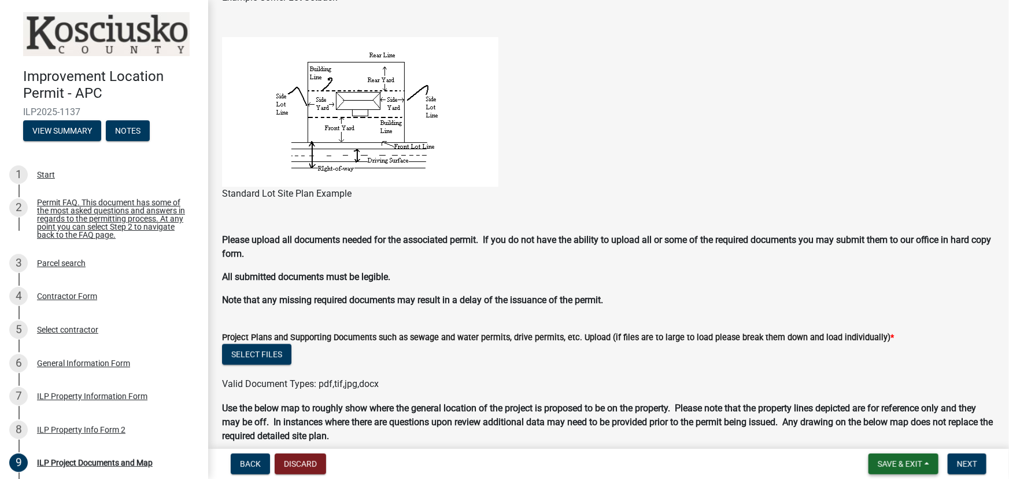
click at [917, 463] on span "Save & Exit" at bounding box center [900, 463] width 45 height 9
click at [873, 404] on button "Save" at bounding box center [892, 406] width 93 height 28
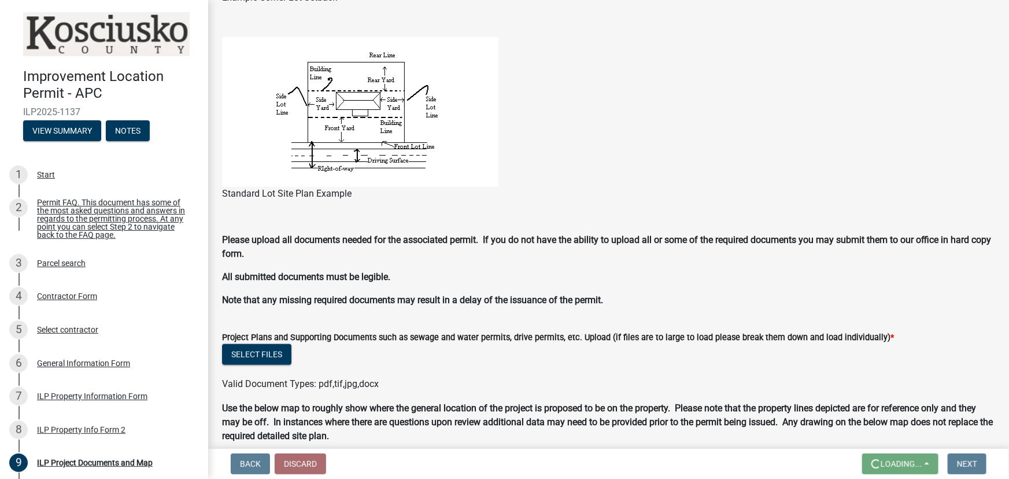
scroll to position [0, 0]
